Goal: Go to known website: Go to known website

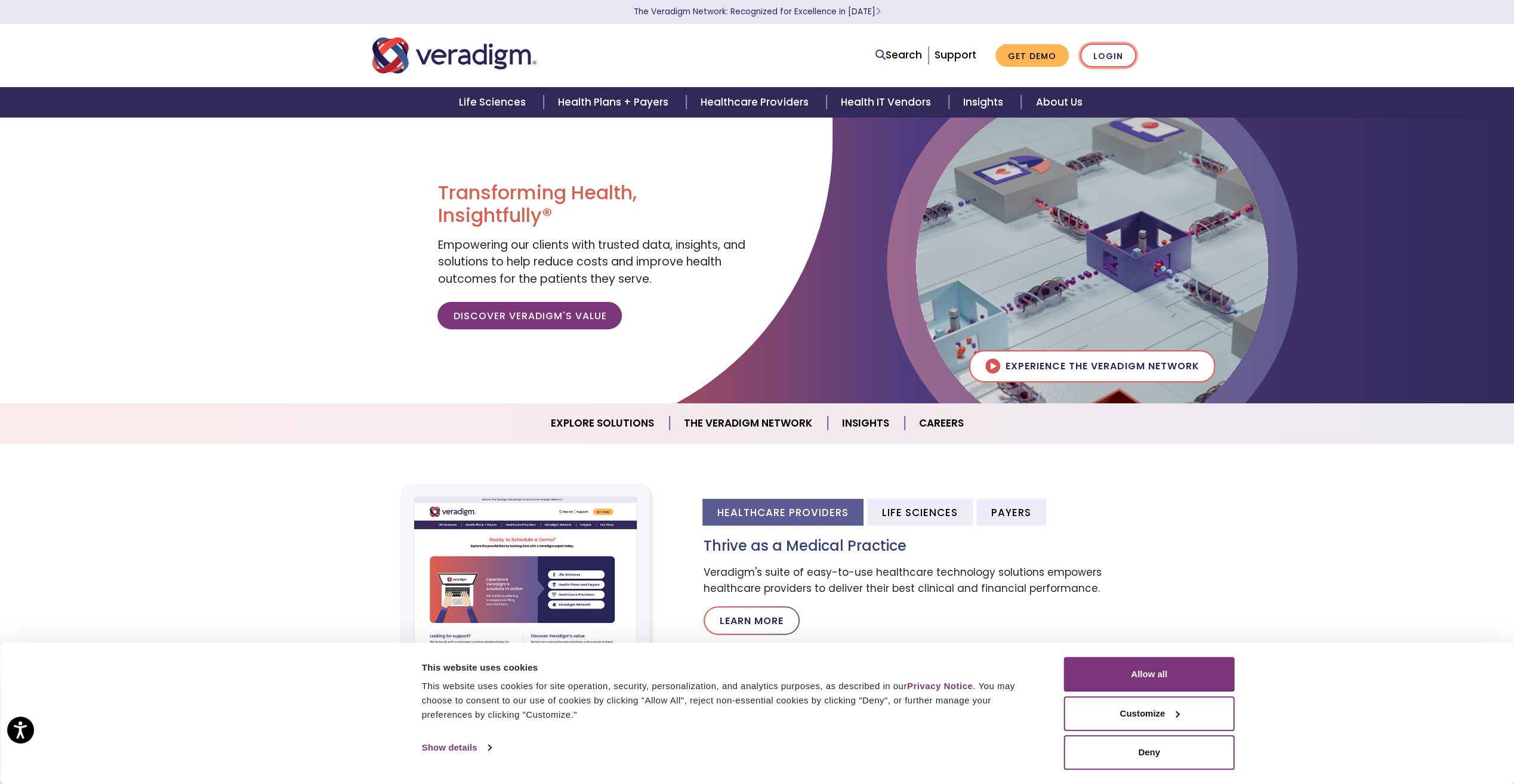
click at [1106, 52] on link "Login" at bounding box center [1108, 56] width 56 height 24
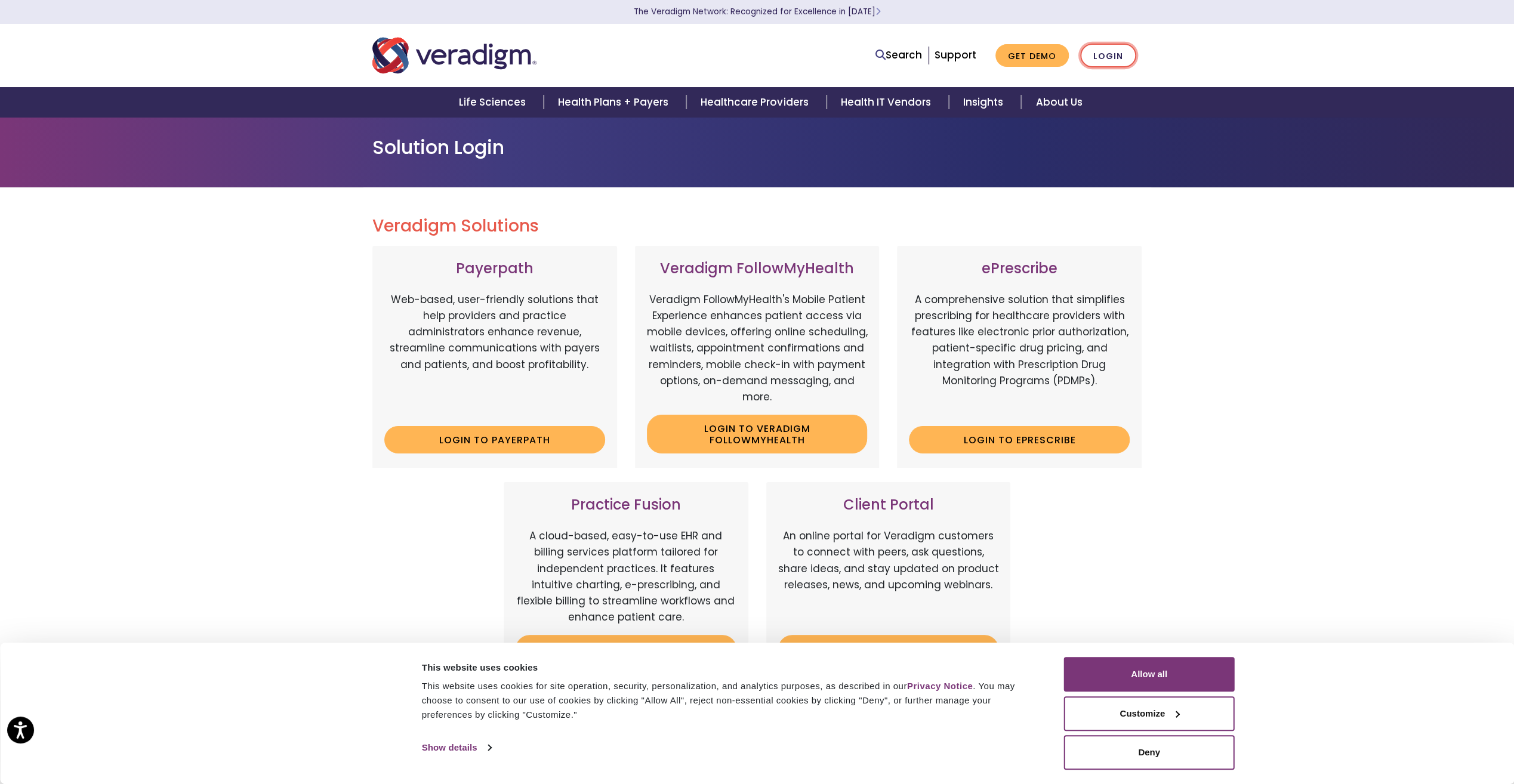
click at [1102, 55] on link "Login" at bounding box center [1108, 56] width 56 height 24
click at [1122, 678] on button "Allow all" at bounding box center [1149, 674] width 171 height 34
